Goal: Check status: Check status

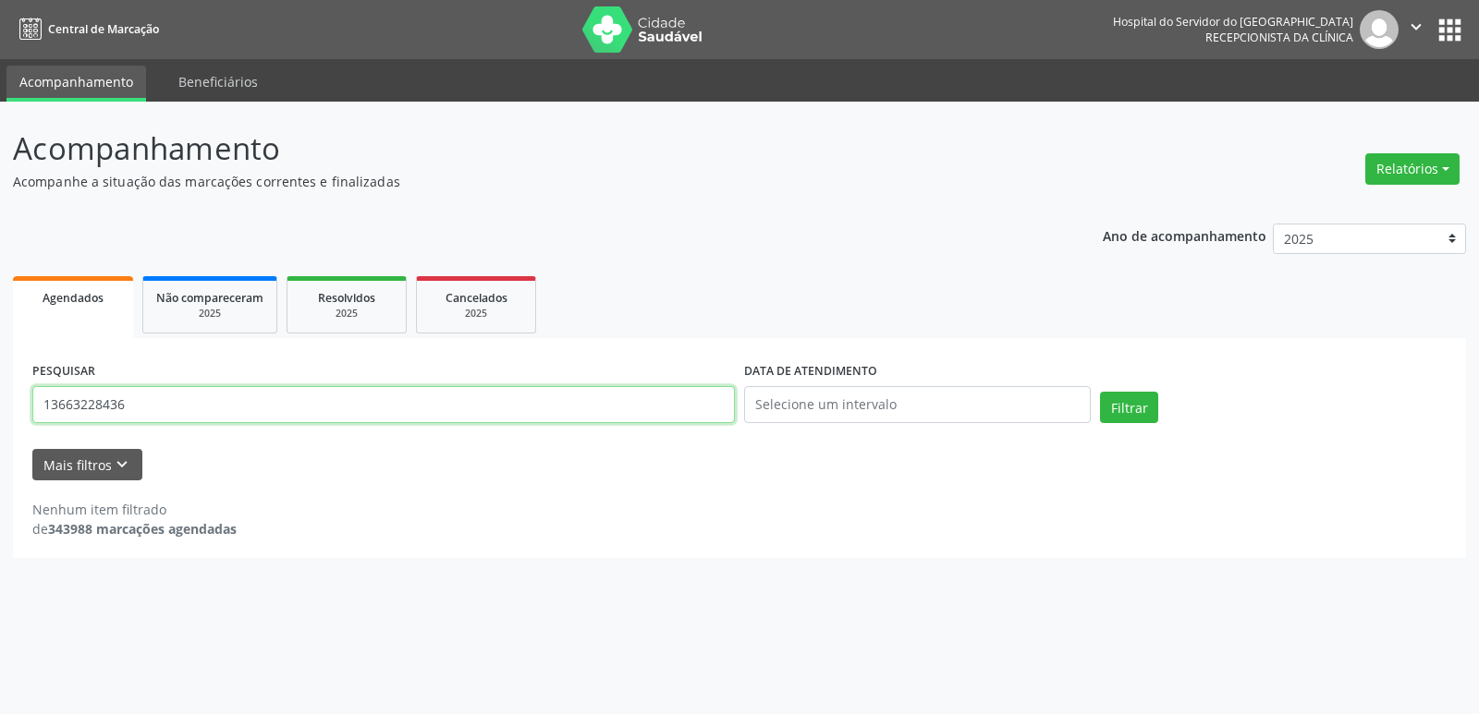
drag, startPoint x: 201, startPoint y: 391, endPoint x: 0, endPoint y: 493, distance: 225.2
click at [0, 493] on div "Acompanhamento Acompanhe a situação das marcações correntes e finalizadas Relat…" at bounding box center [739, 408] width 1479 height 613
type input "05282896400"
click at [1151, 410] on button "Filtrar" at bounding box center [1129, 407] width 58 height 31
drag, startPoint x: 128, startPoint y: 408, endPoint x: 0, endPoint y: 441, distance: 131.8
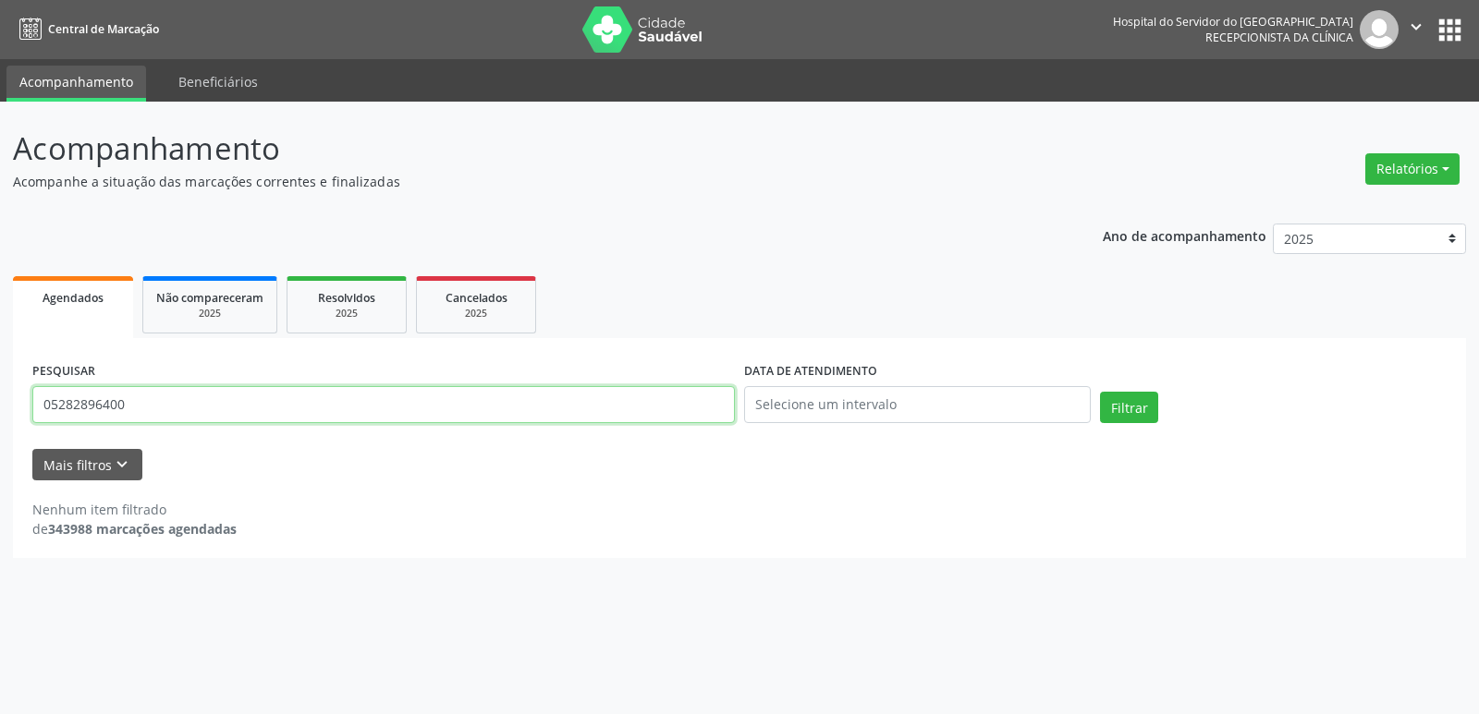
click at [0, 444] on div "Acompanhamento Acompanhe a situação das marcações correntes e finalizadas Relat…" at bounding box center [739, 408] width 1479 height 613
type input "[PERSON_NAME] de [PERSON_NAME]"
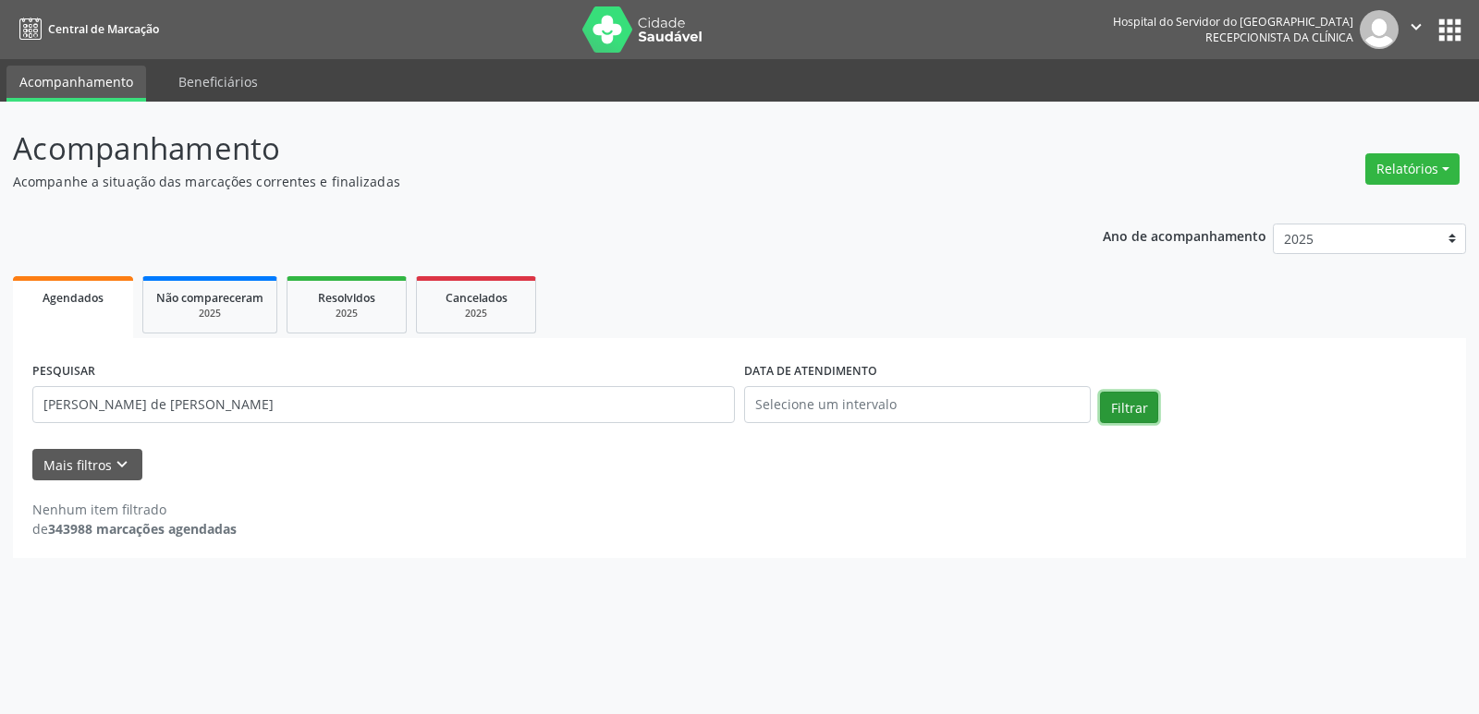
click at [1132, 401] on button "Filtrar" at bounding box center [1129, 407] width 58 height 31
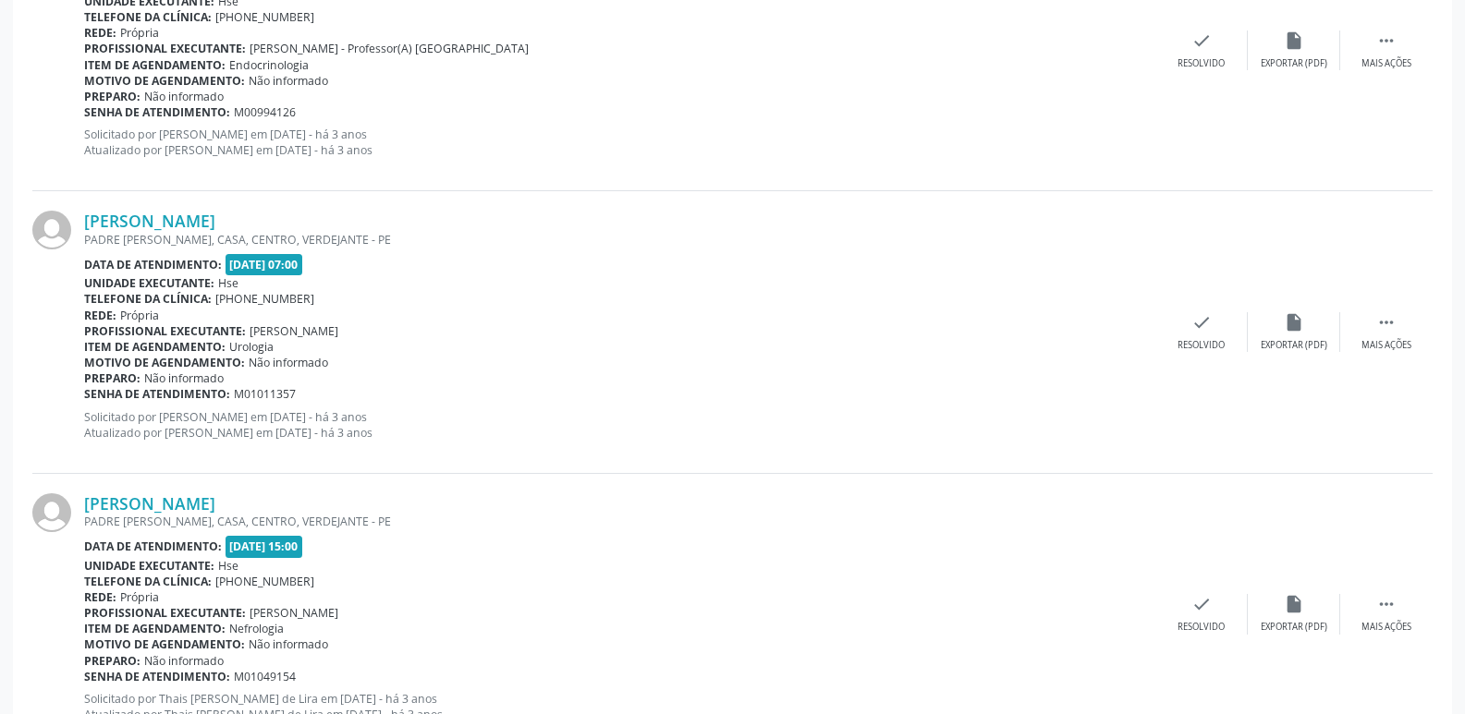
scroll to position [4158, 0]
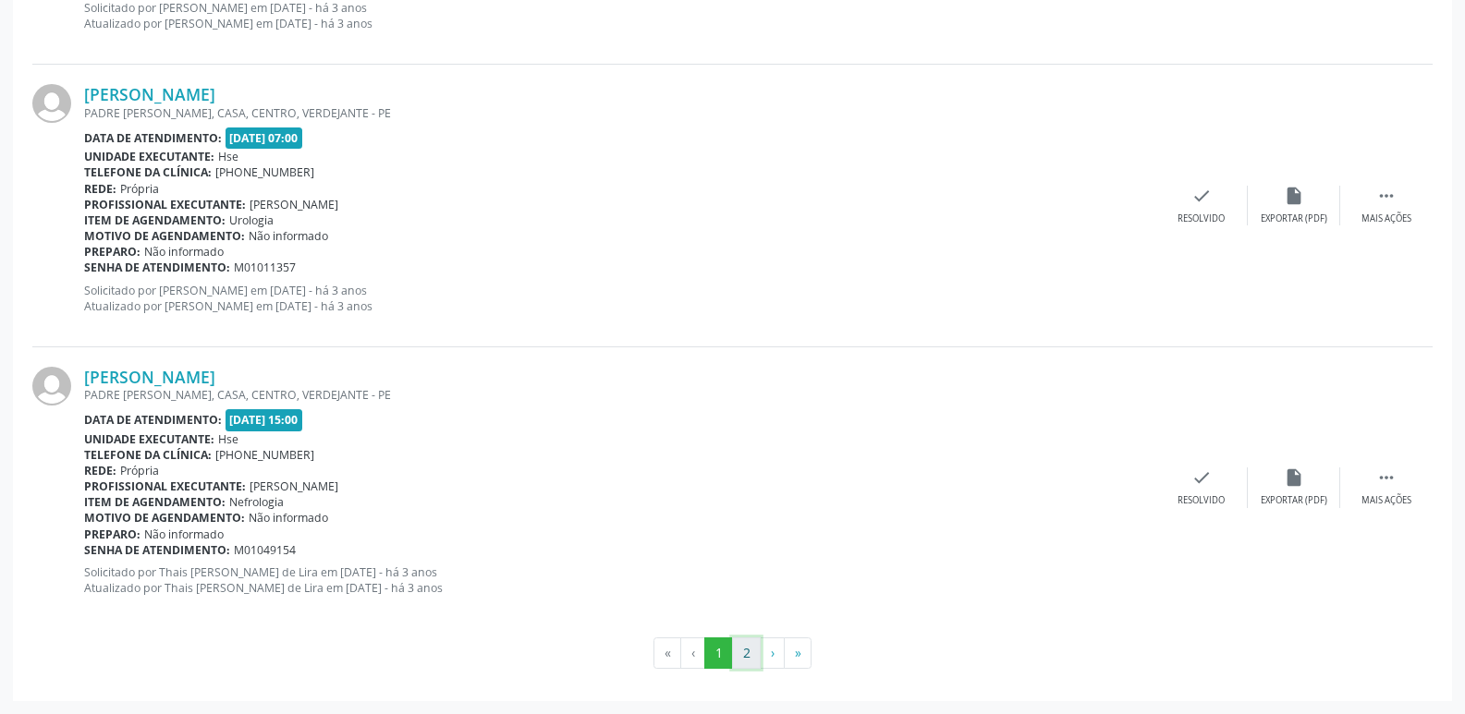
click at [741, 650] on button "2" at bounding box center [746, 653] width 29 height 31
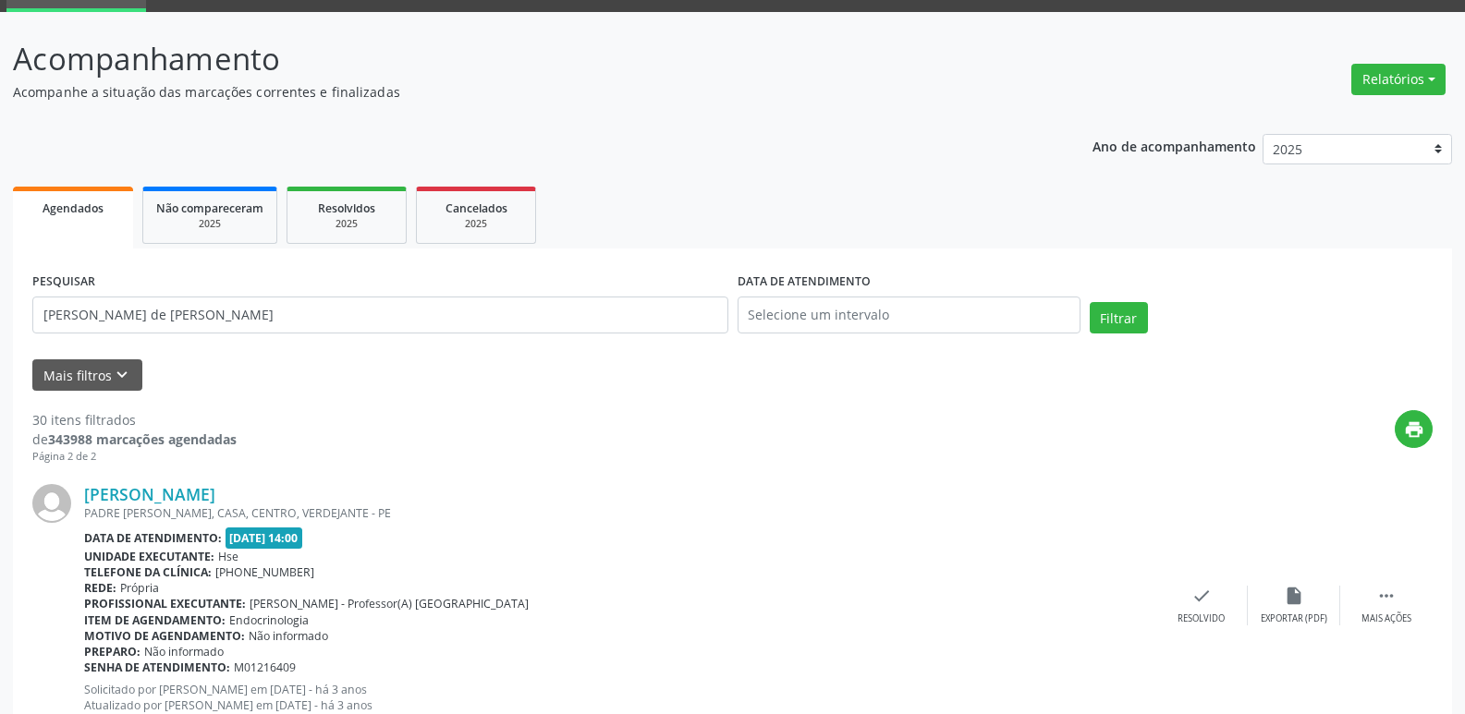
scroll to position [0, 0]
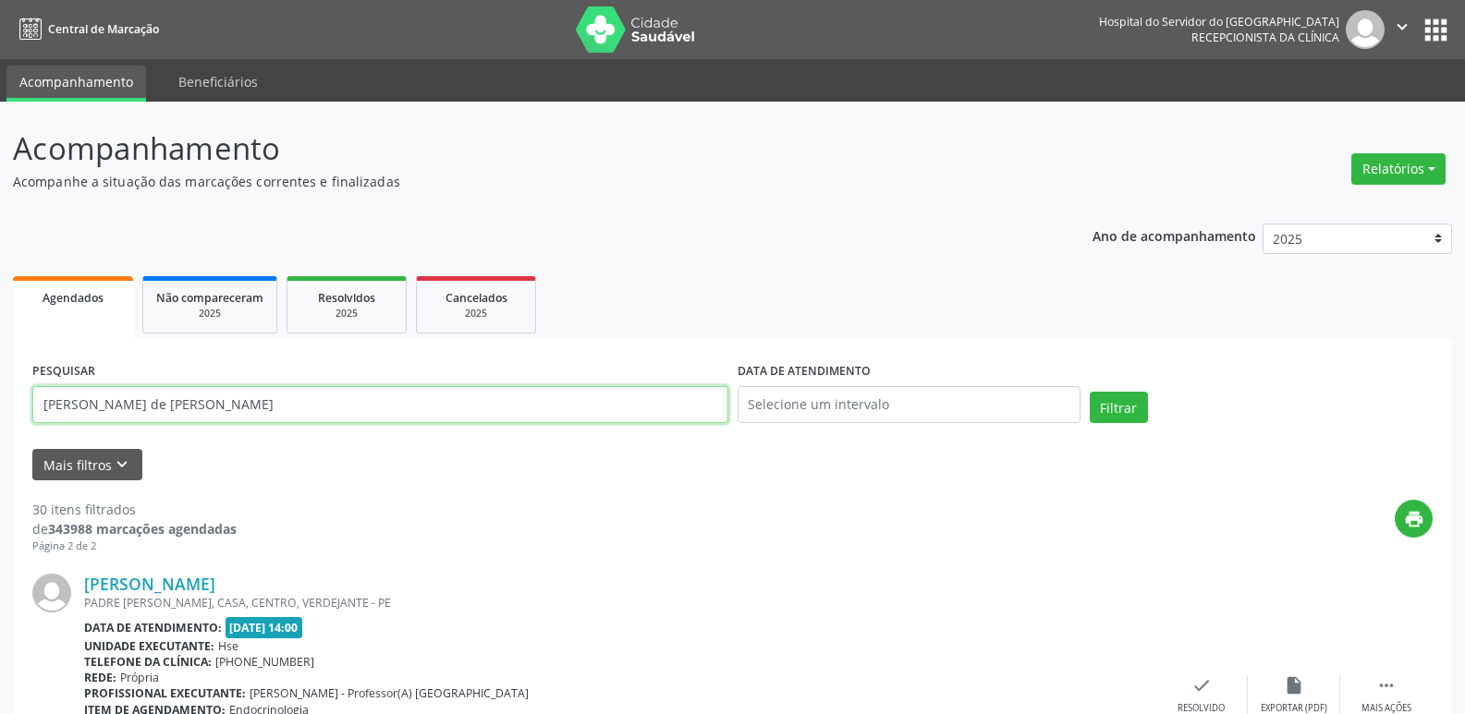
drag, startPoint x: 252, startPoint y: 414, endPoint x: 0, endPoint y: 444, distance: 254.1
type input "19484992404"
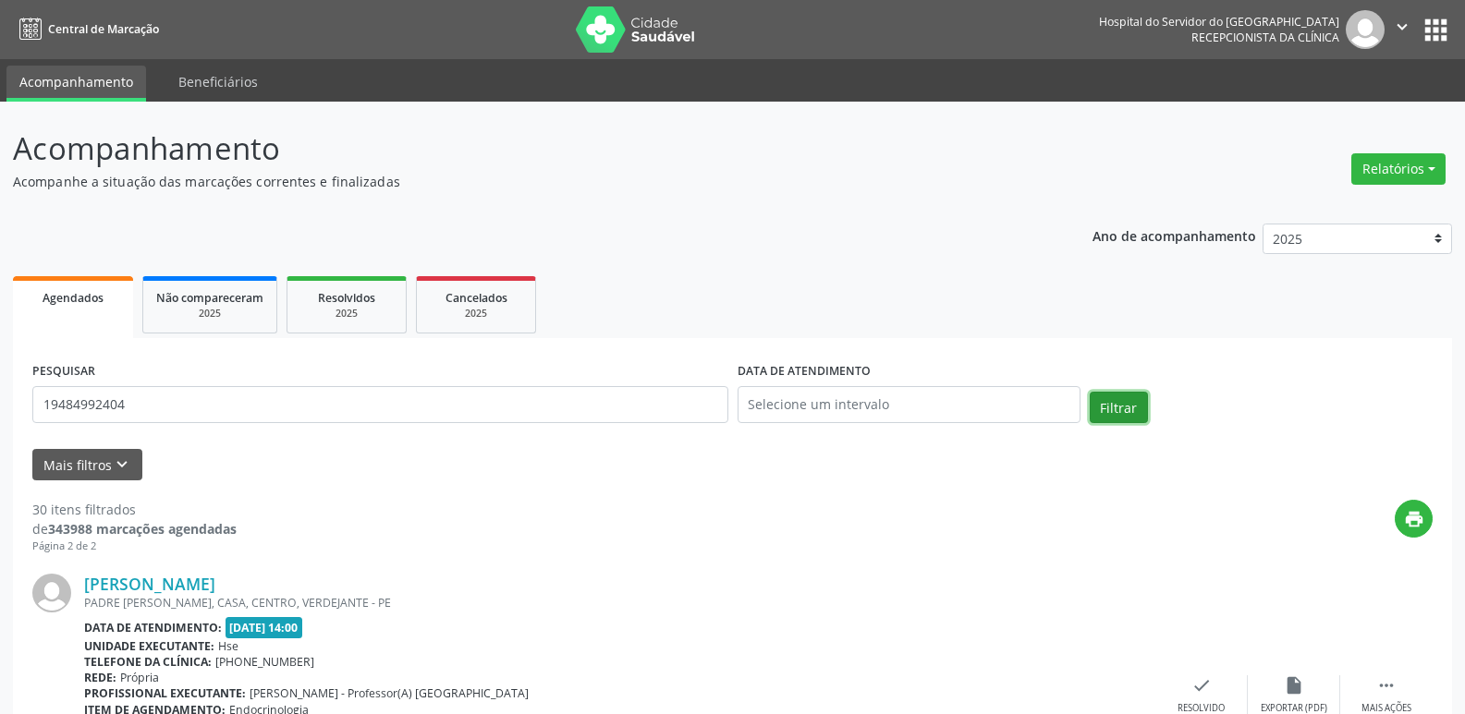
click at [1103, 414] on button "Filtrar" at bounding box center [1119, 407] width 58 height 31
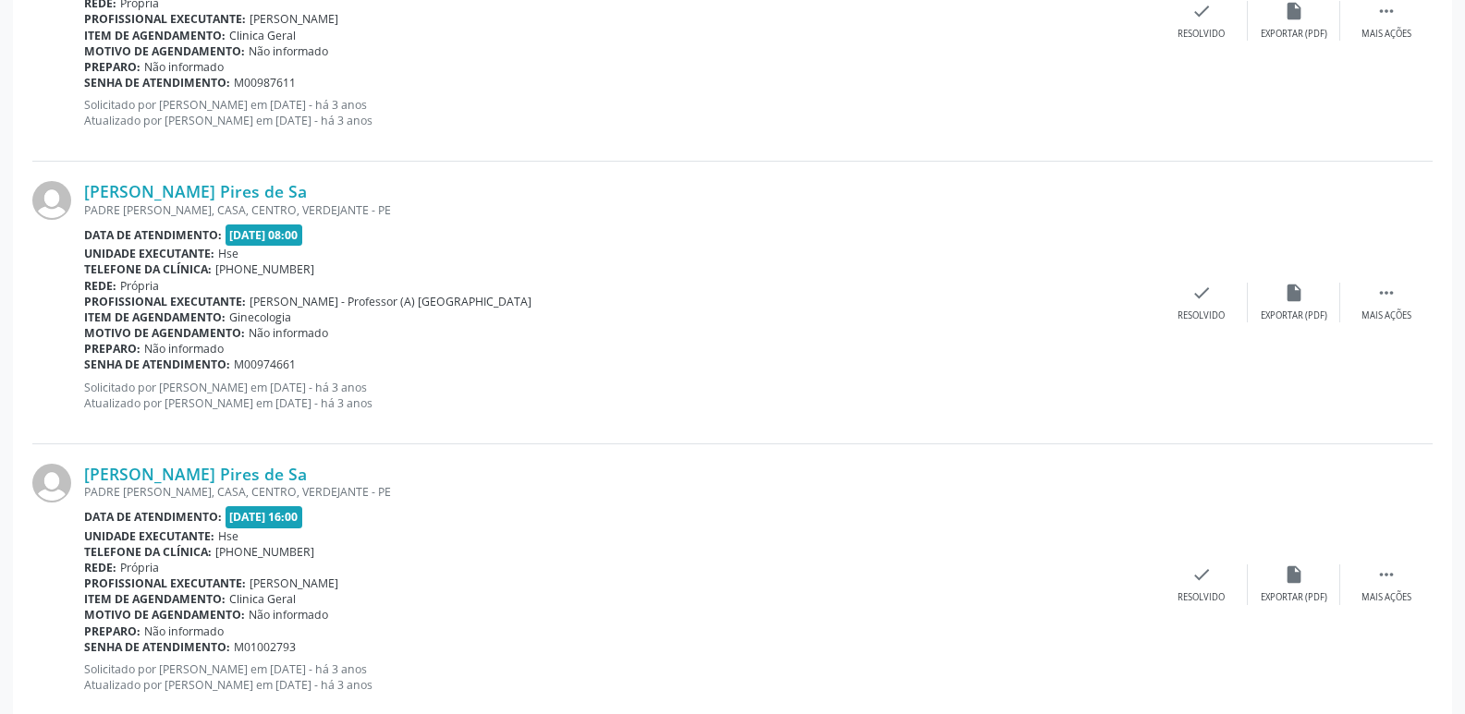
scroll to position [4158, 0]
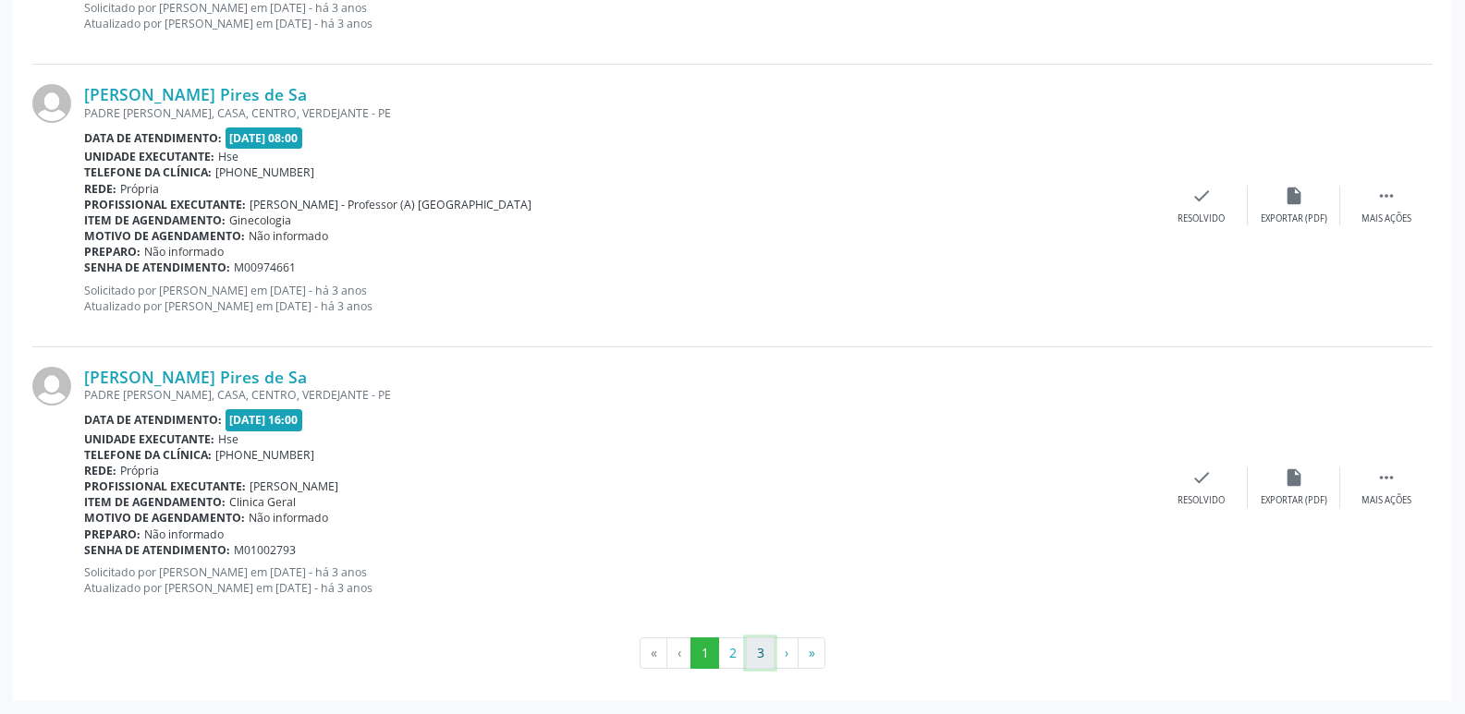
click at [760, 654] on button "3" at bounding box center [760, 653] width 29 height 31
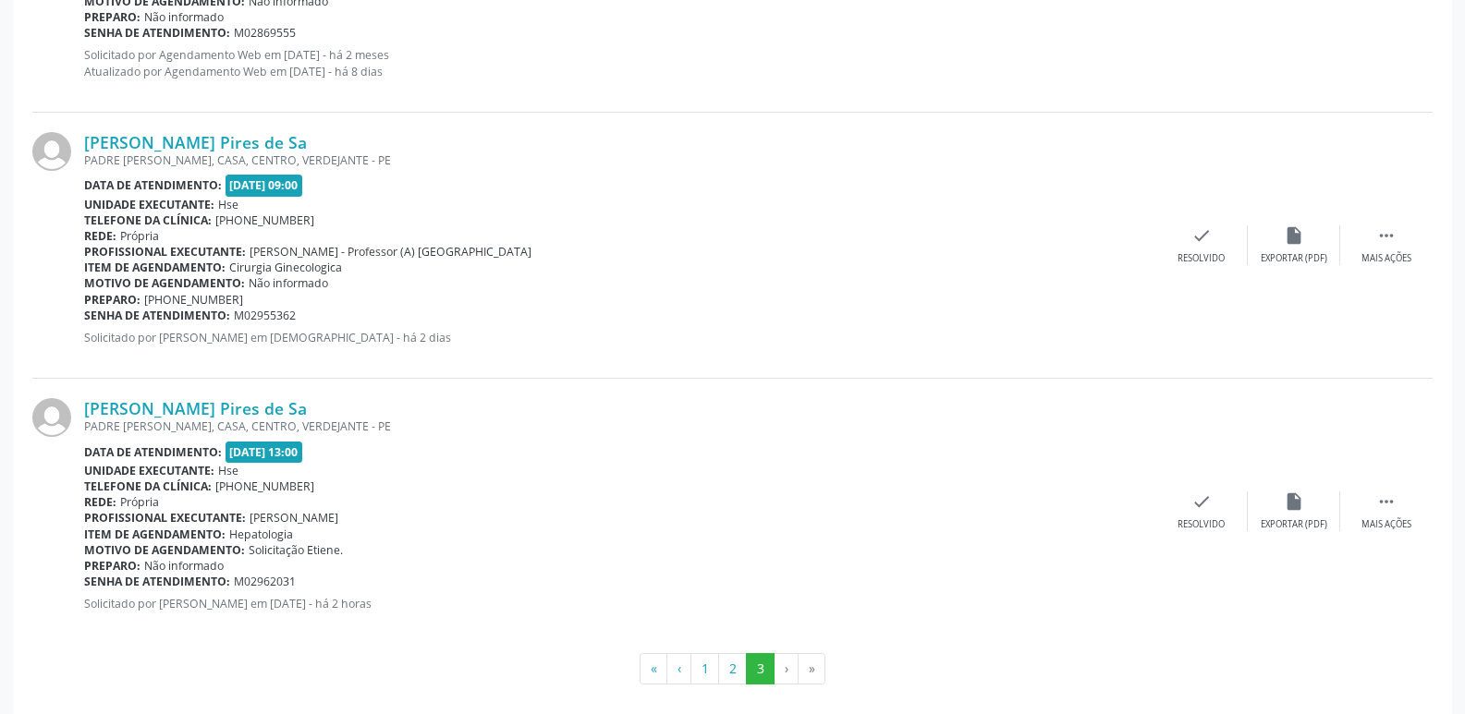
scroll to position [1587, 0]
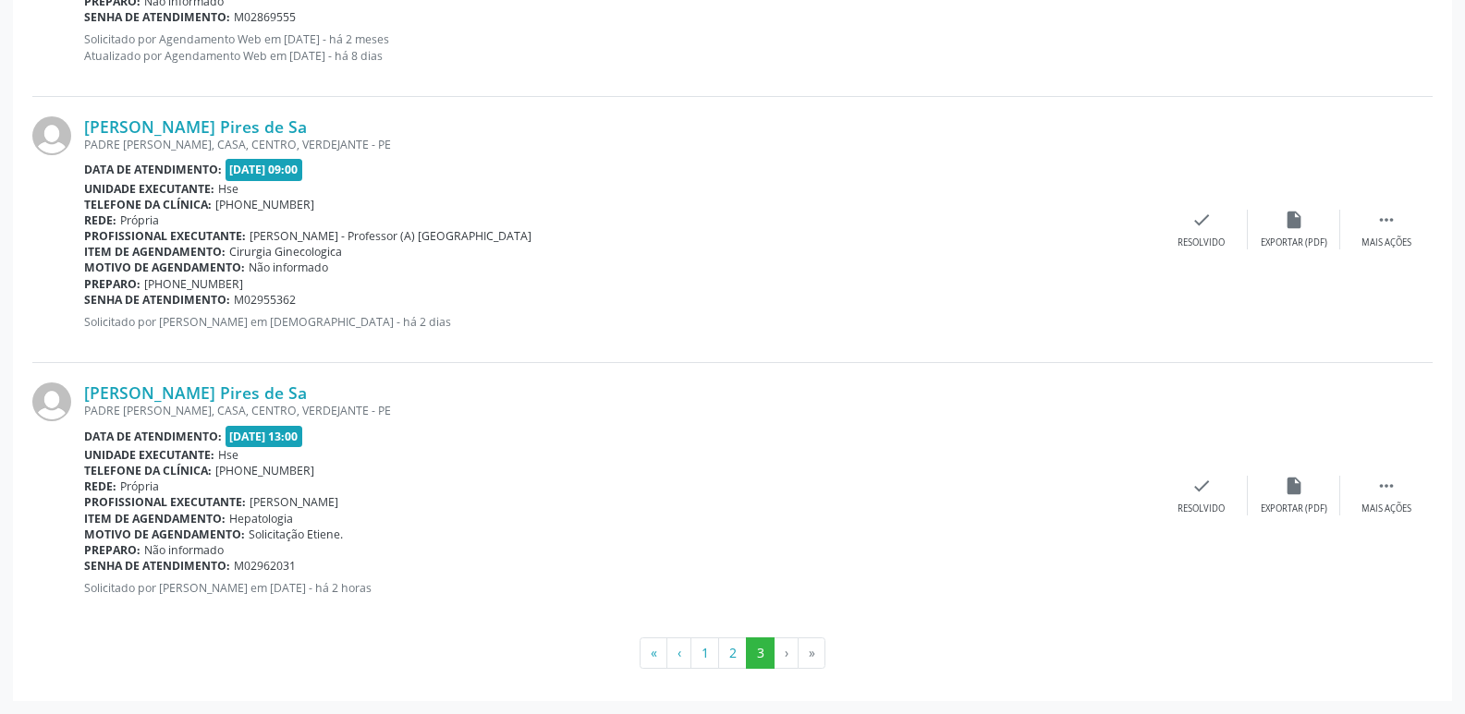
click at [785, 653] on li "›" at bounding box center [786, 653] width 24 height 31
click at [787, 661] on li "›" at bounding box center [786, 653] width 24 height 31
